Goal: Task Accomplishment & Management: Manage account settings

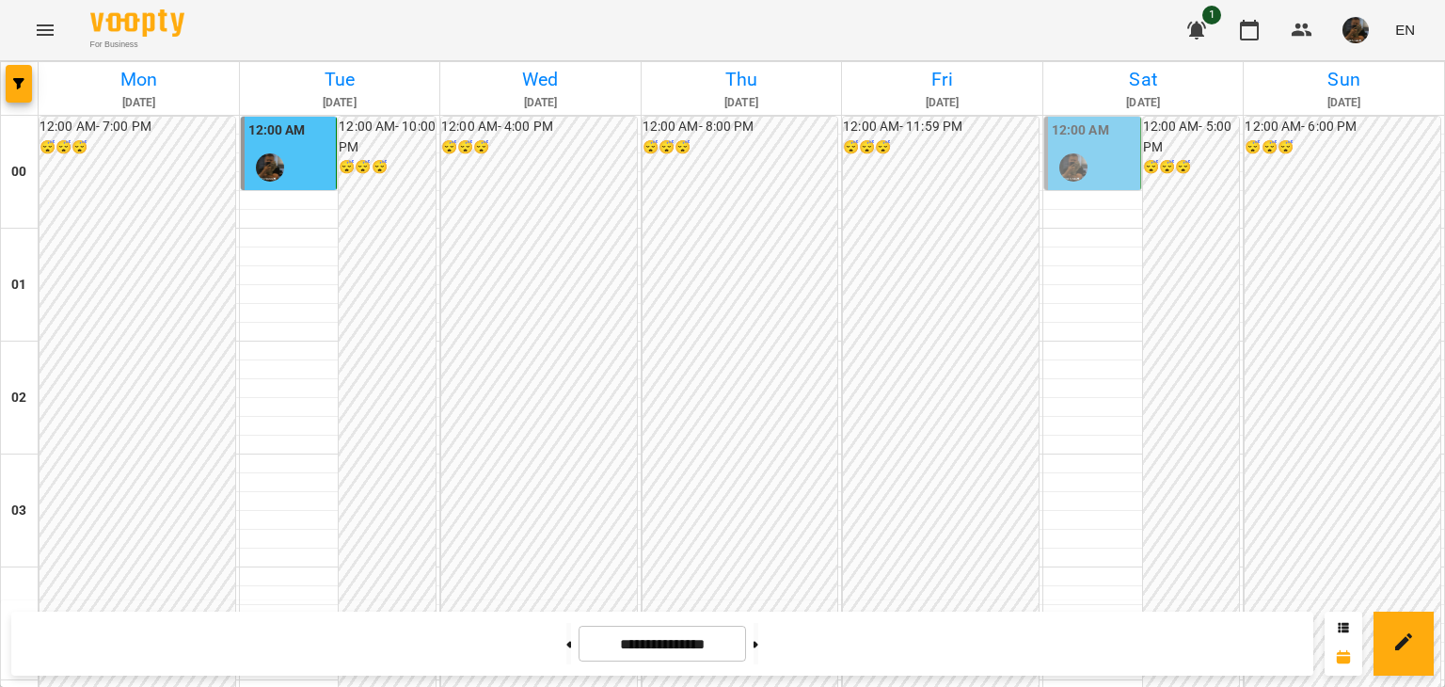
scroll to position [2129, 0]
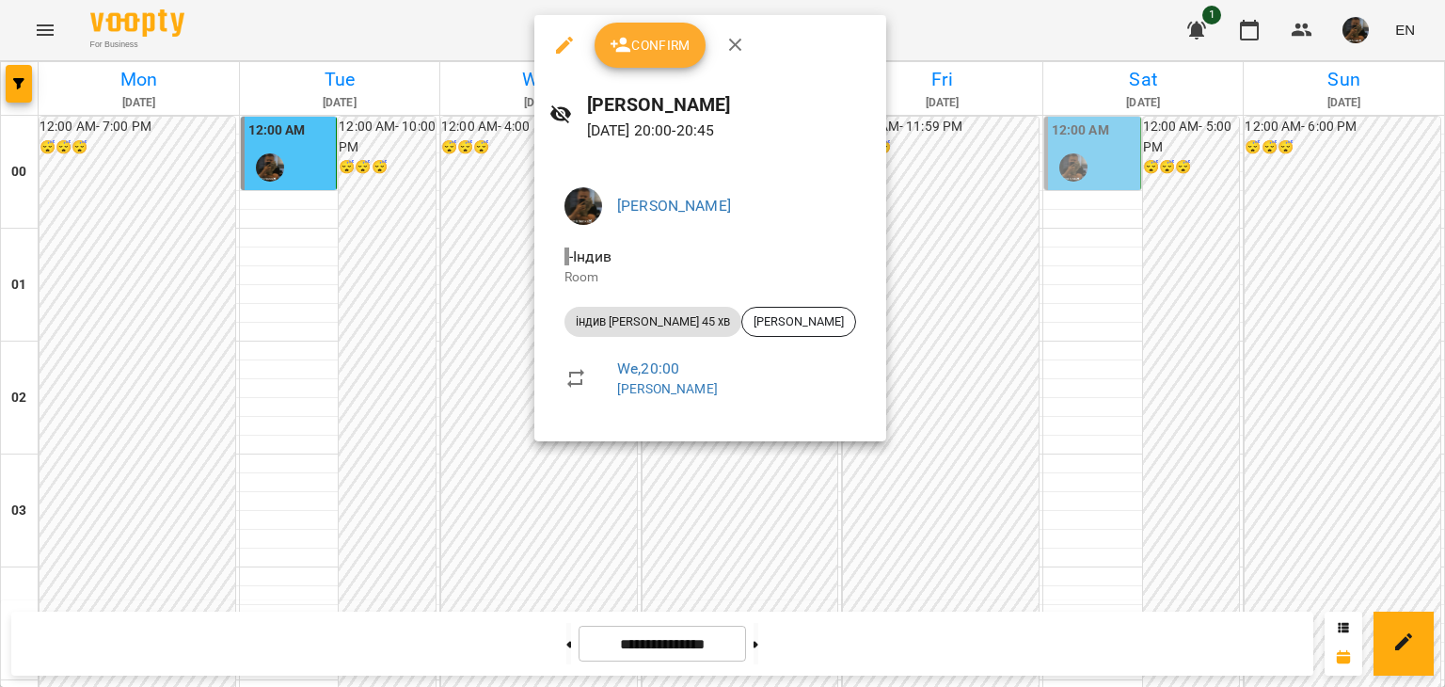
click at [560, 50] on icon "button" at bounding box center [564, 45] width 17 height 17
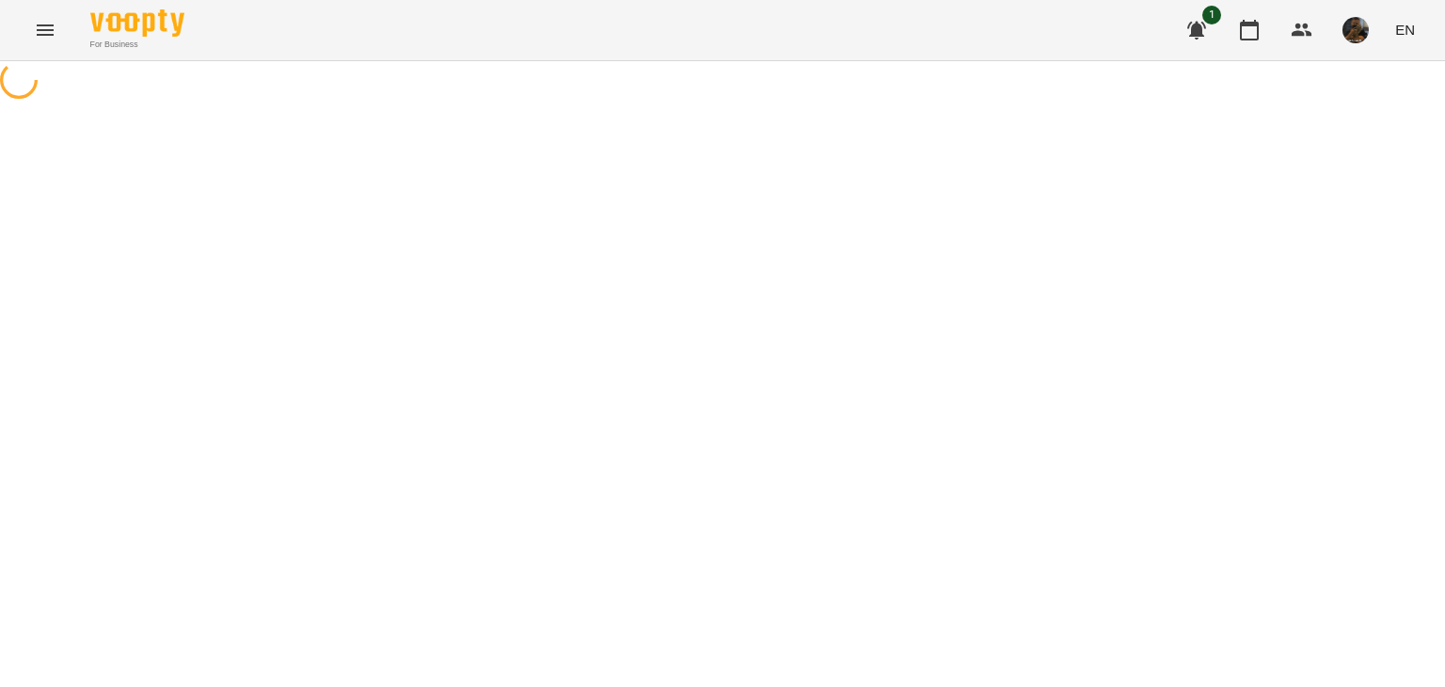
select select "**********"
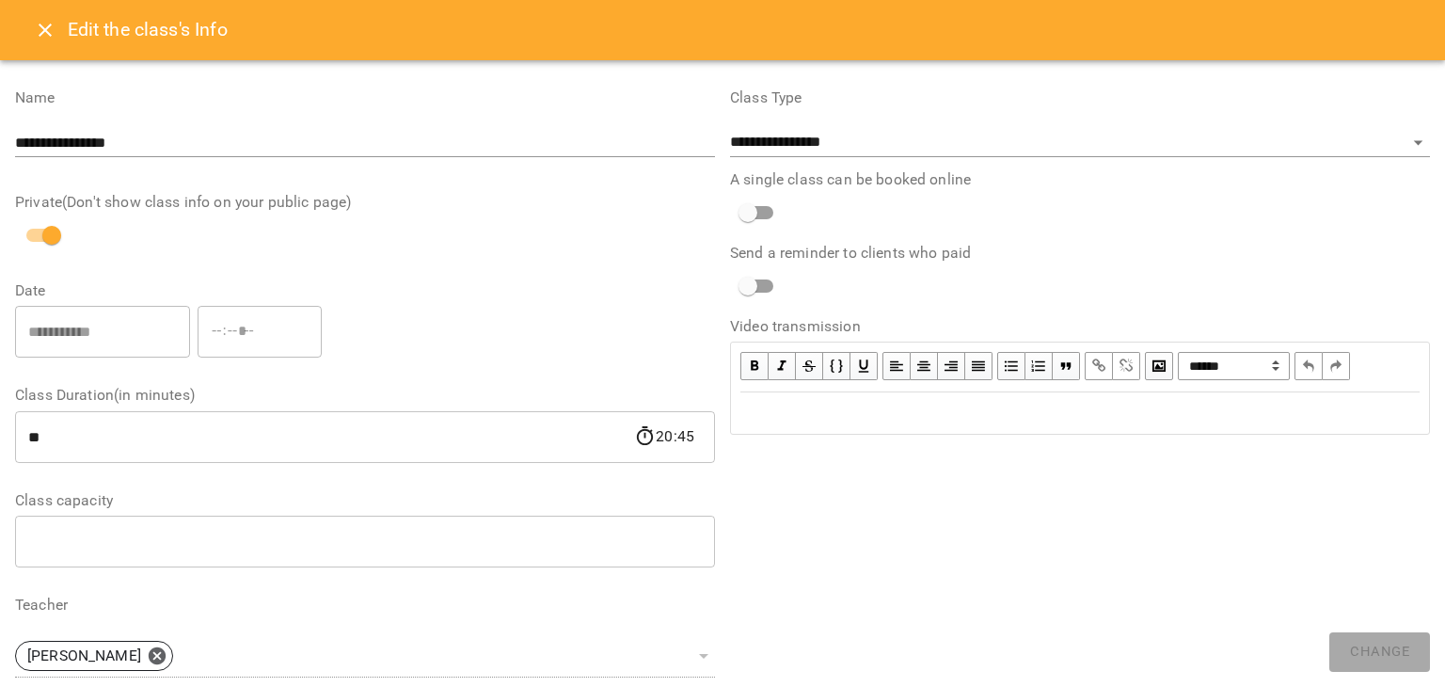
click at [29, 22] on button "Close" at bounding box center [45, 30] width 45 height 45
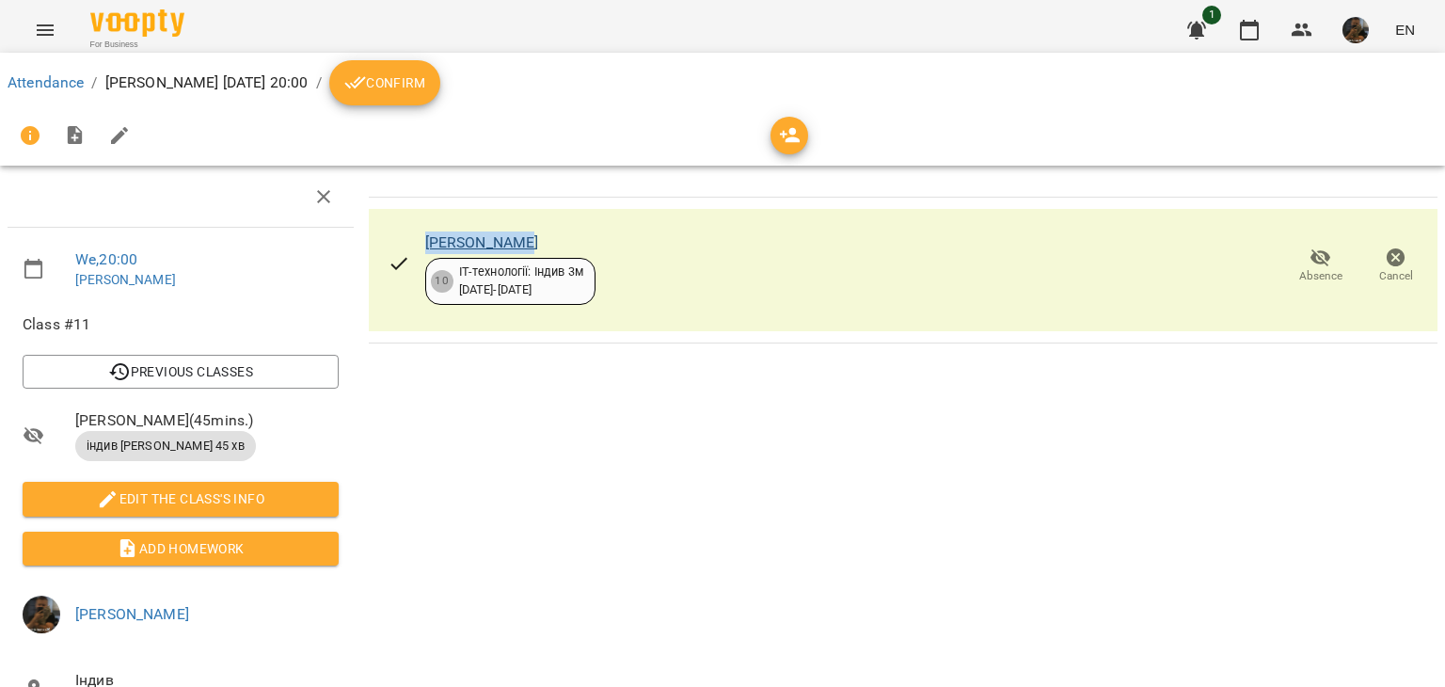
drag, startPoint x: 531, startPoint y: 234, endPoint x: 422, endPoint y: 234, distance: 108.2
click at [425, 234] on div "[PERSON_NAME]" at bounding box center [510, 242] width 170 height 23
copy link "[PERSON_NAME]"
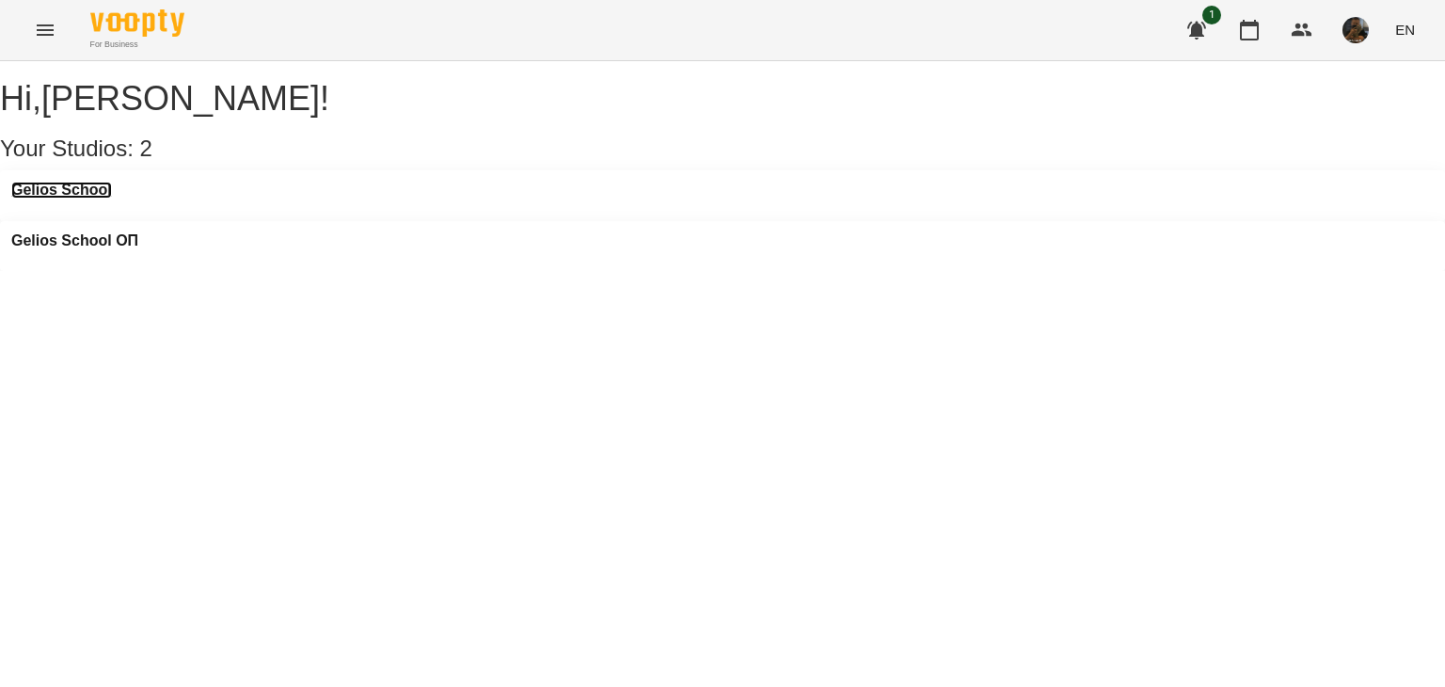
click at [99, 199] on h3 "Gelios School" at bounding box center [61, 190] width 101 height 17
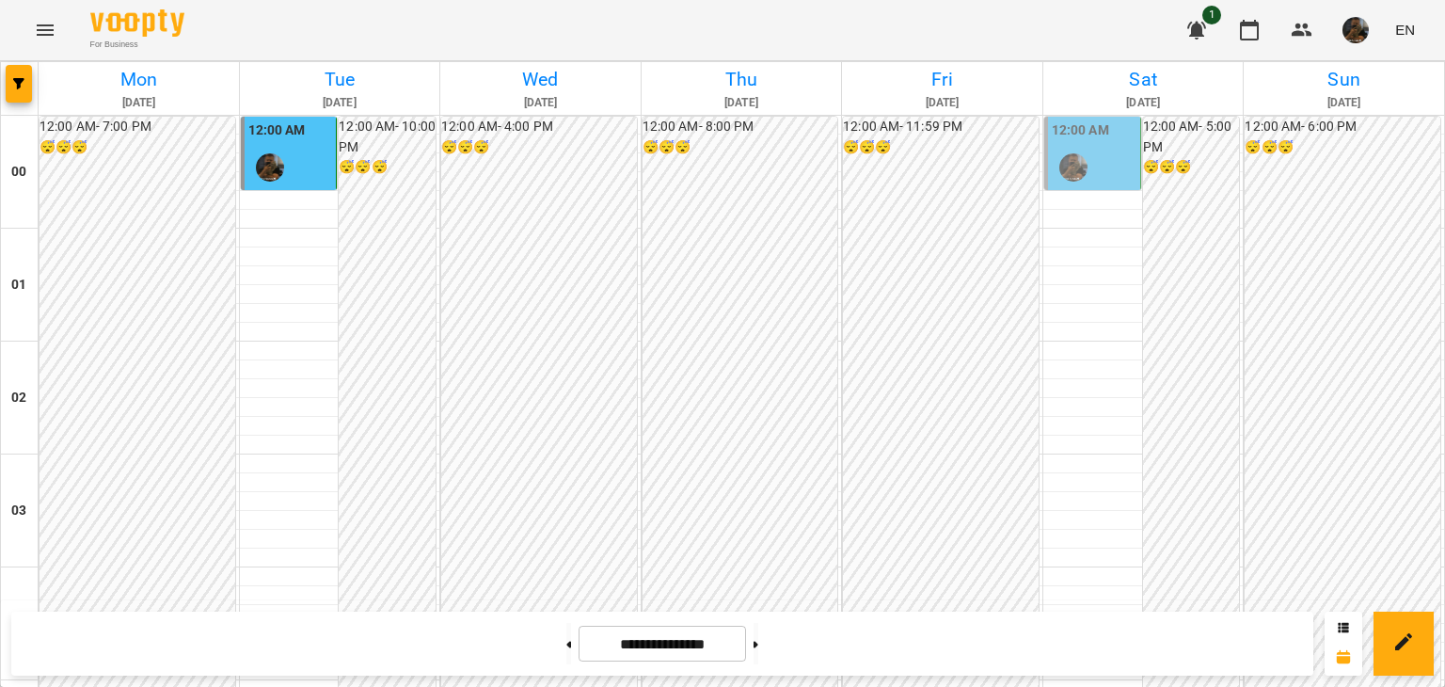
scroll to position [2070, 0]
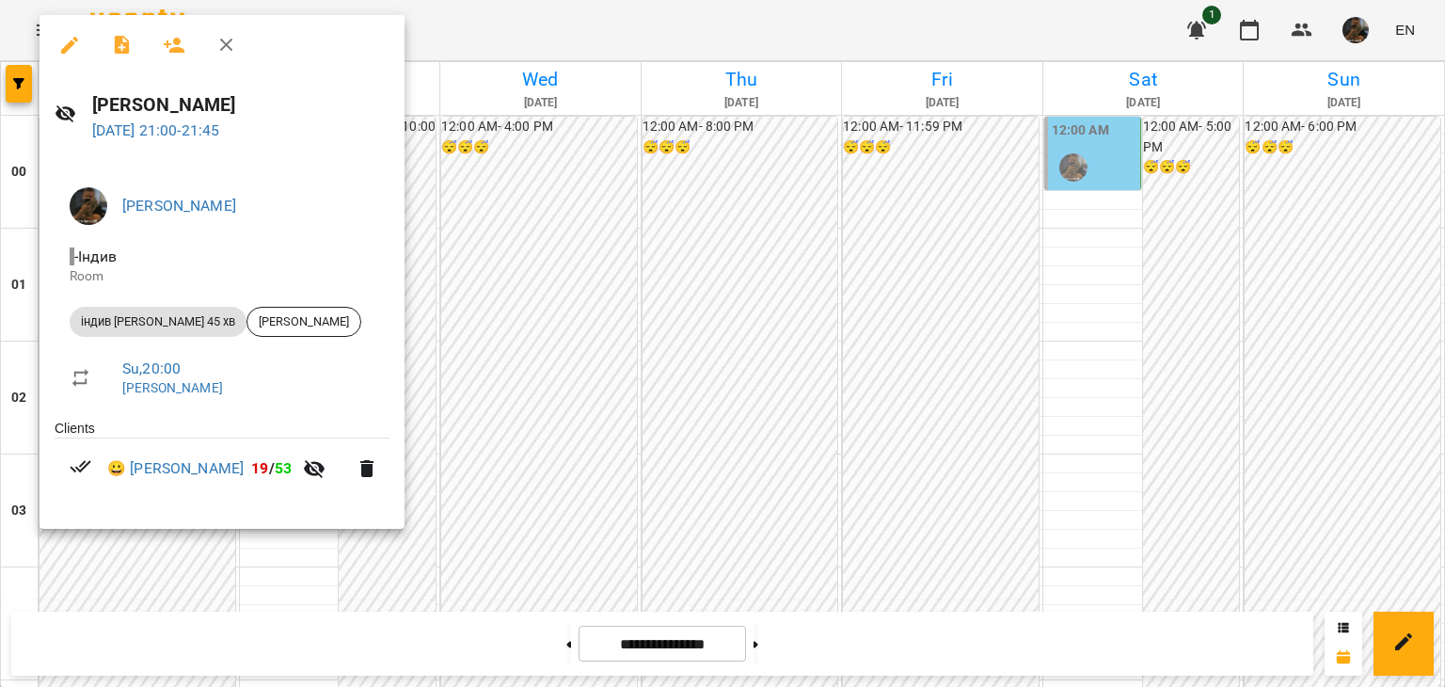
click at [230, 566] on div at bounding box center [722, 343] width 1445 height 687
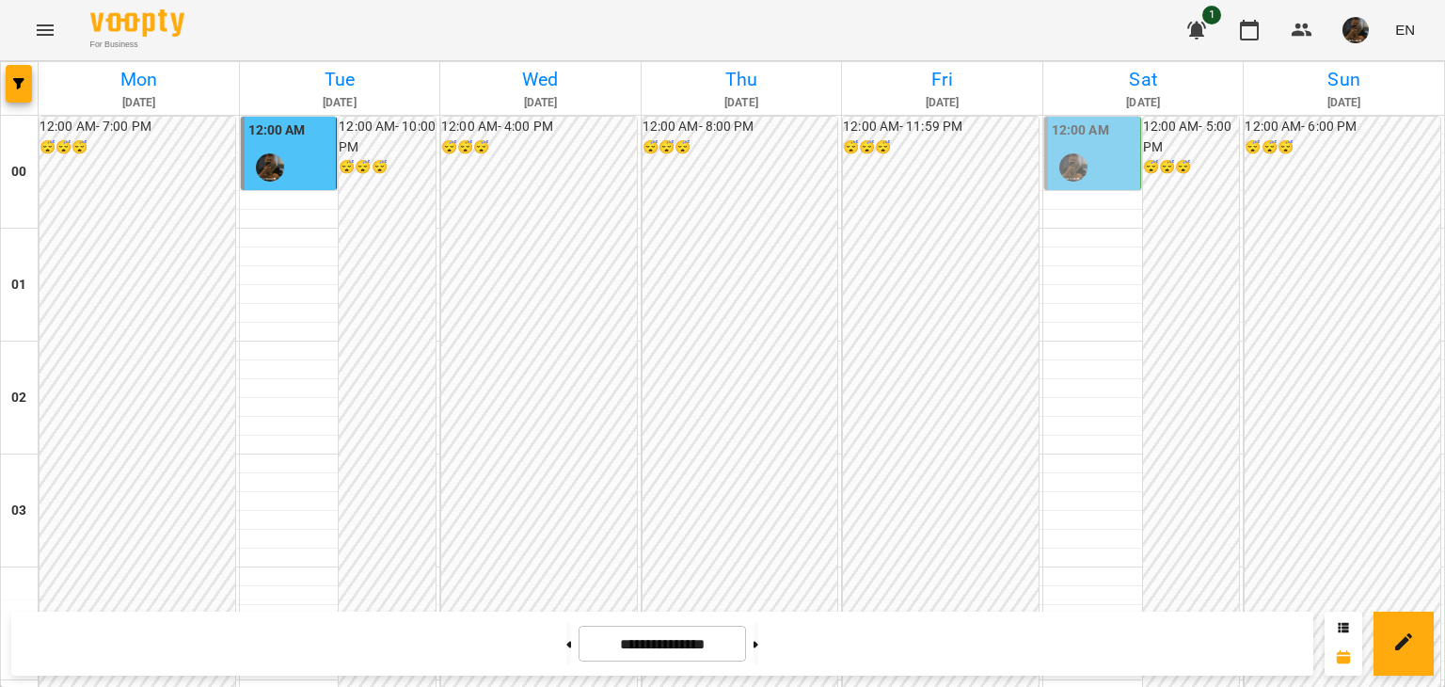
scroll to position [2223, 0]
click at [758, 653] on button at bounding box center [756, 643] width 5 height 41
type input "**********"
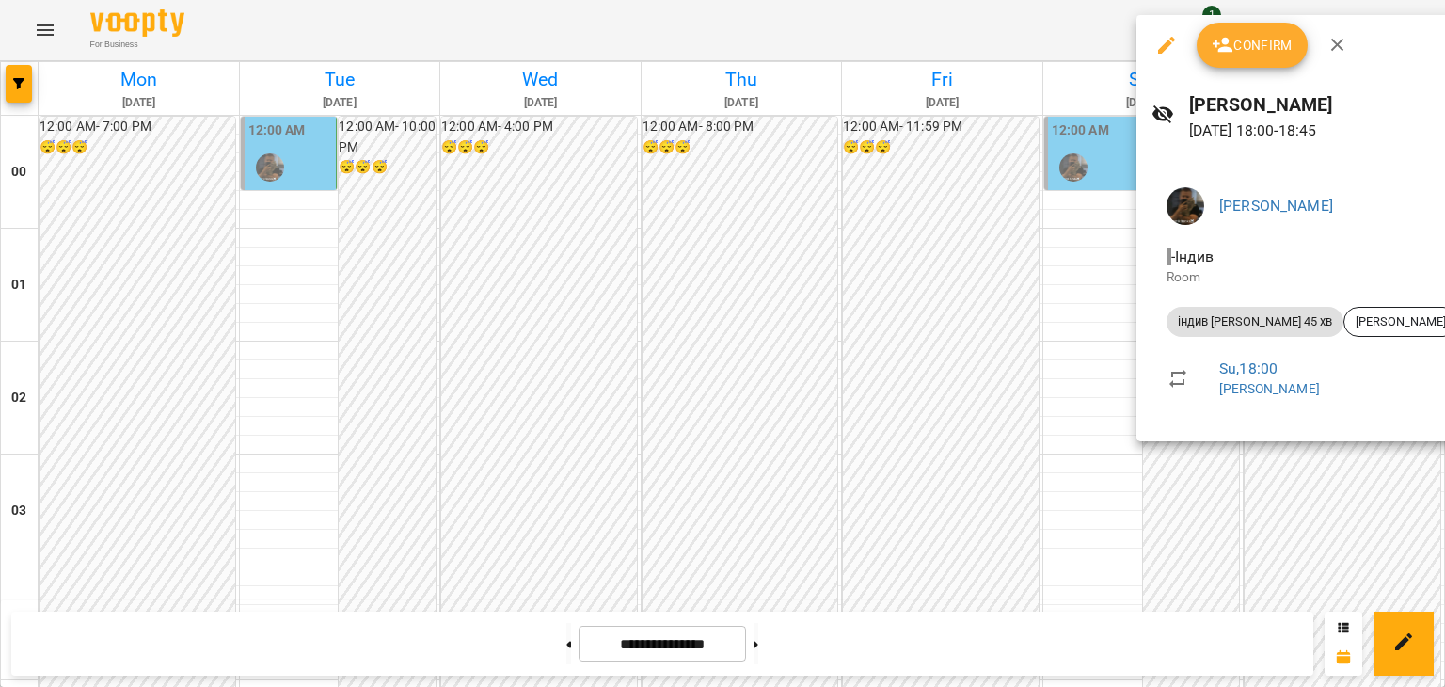
click at [630, 286] on div at bounding box center [722, 343] width 1445 height 687
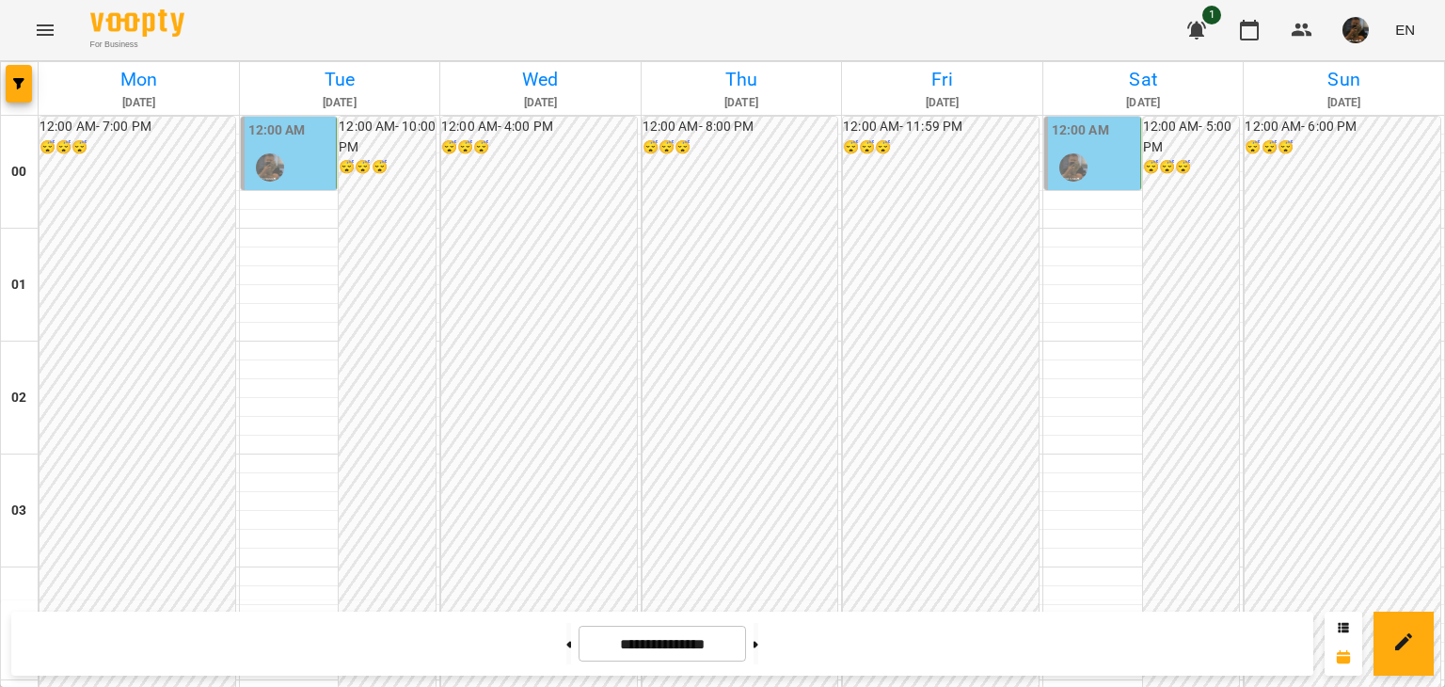
scroll to position [2223, 0]
